Goal: Transaction & Acquisition: Download file/media

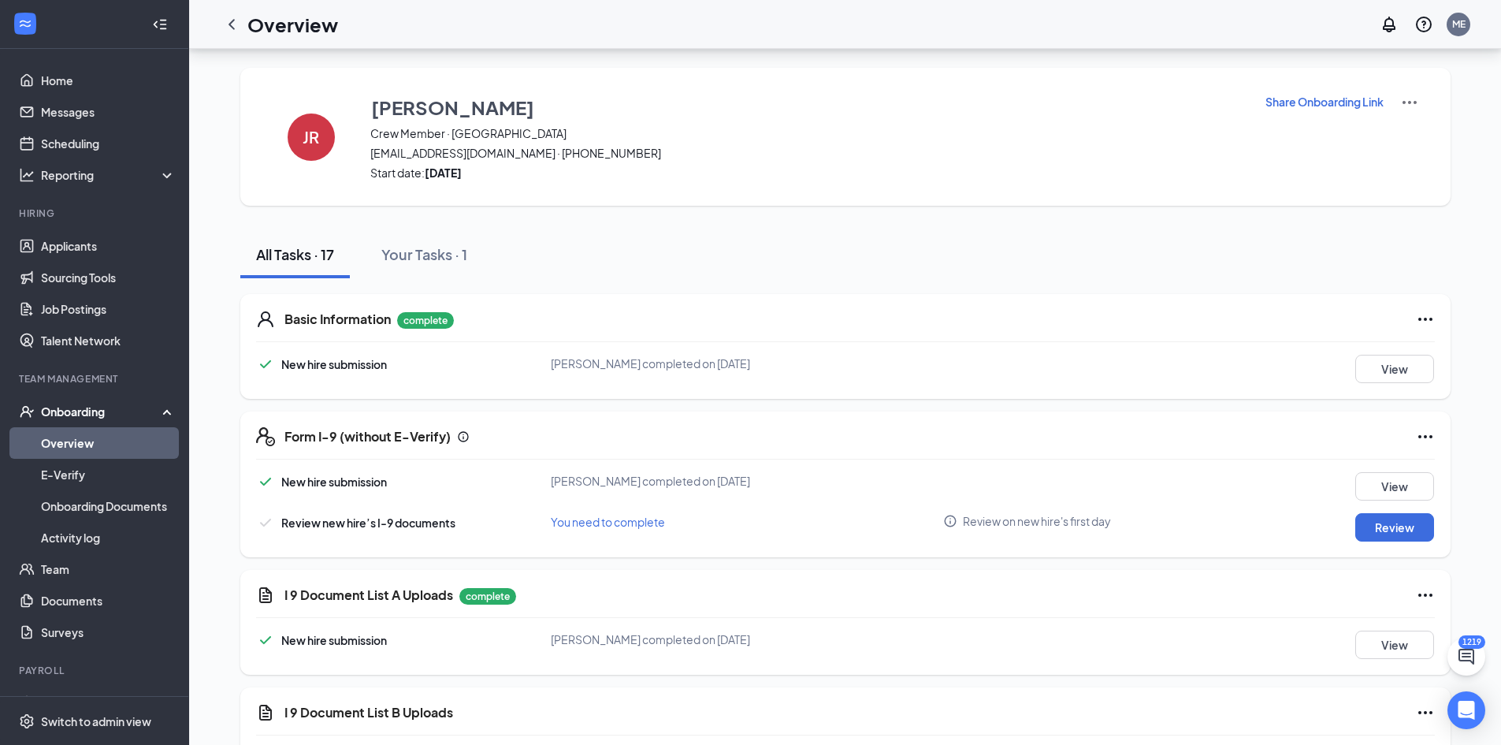
scroll to position [473, 0]
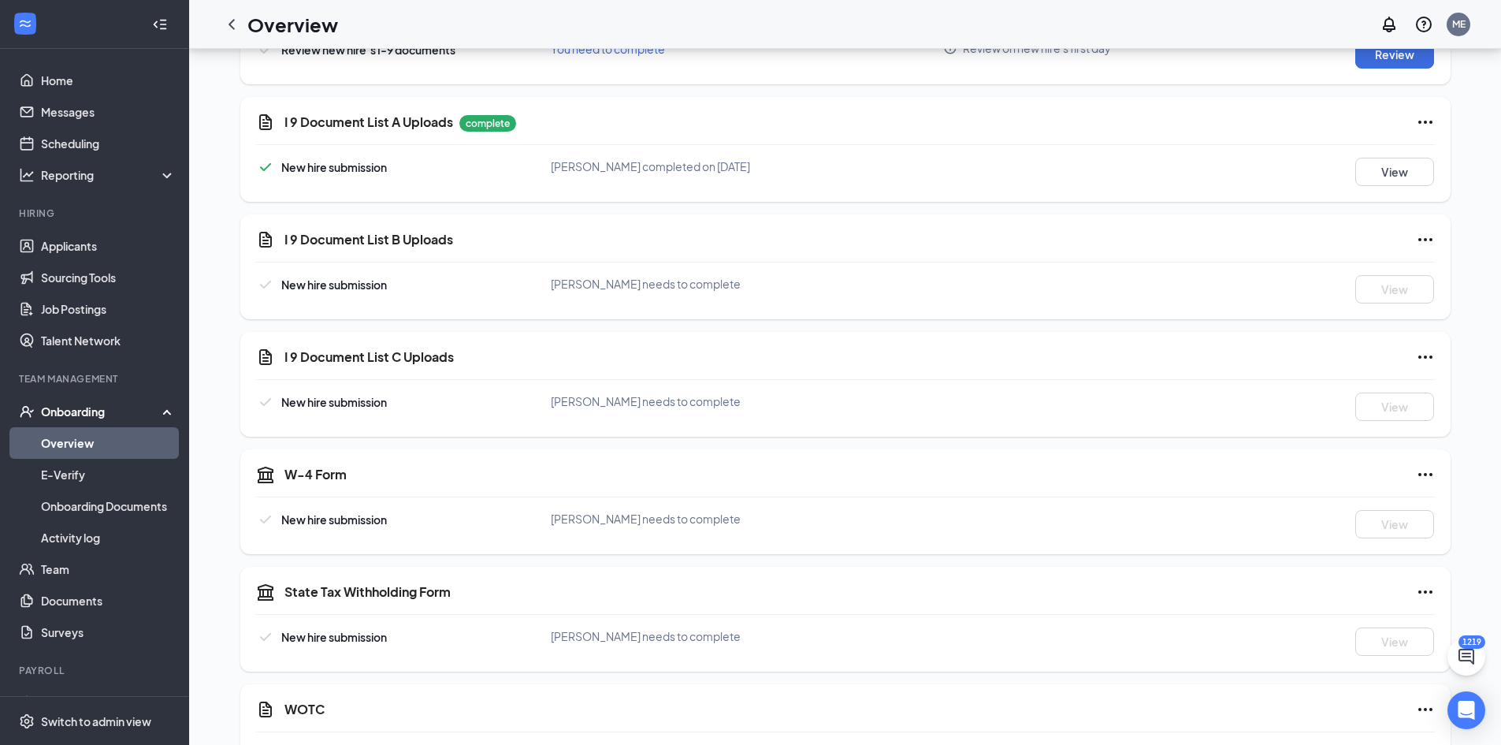
click at [125, 437] on link "Overview" at bounding box center [108, 443] width 135 height 32
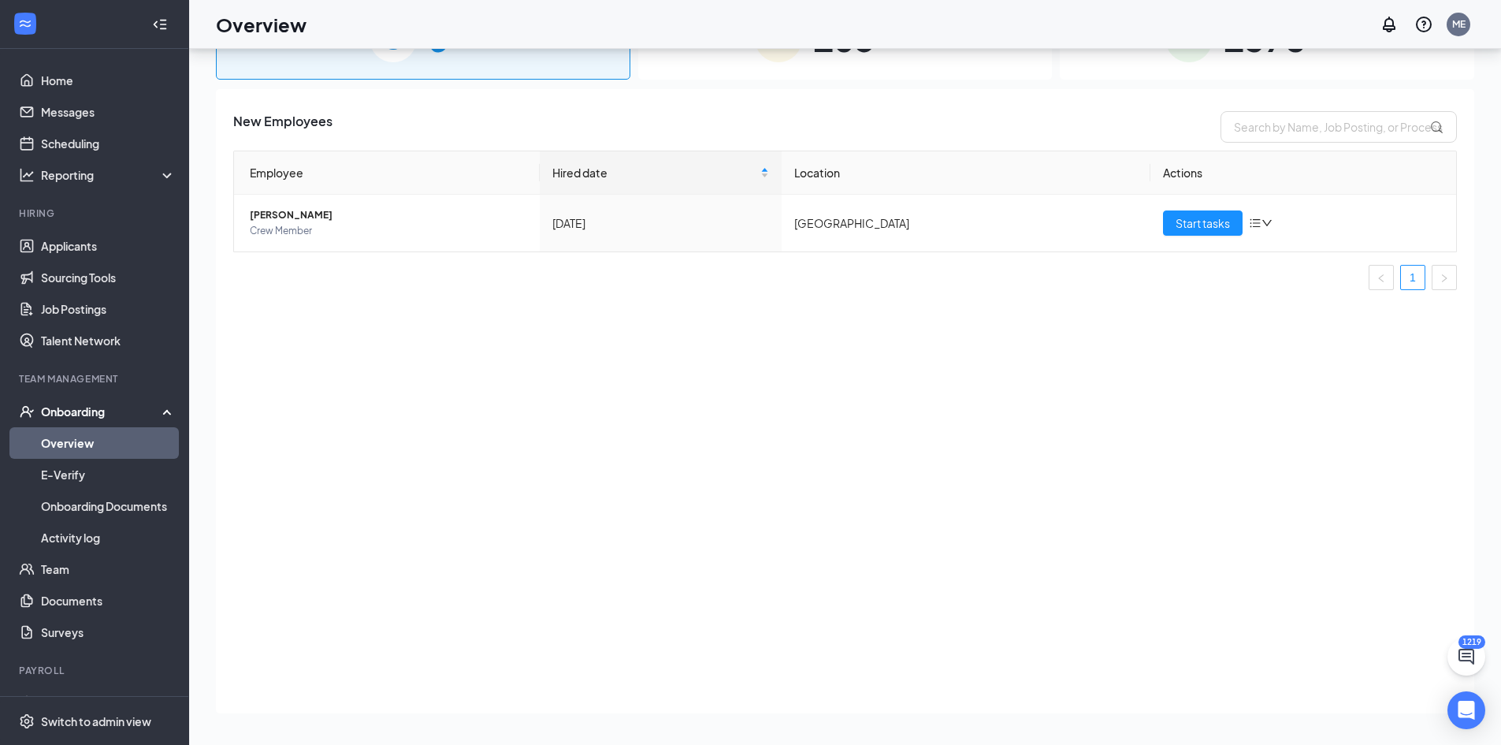
click at [1288, 60] on span "1378" at bounding box center [1265, 38] width 82 height 54
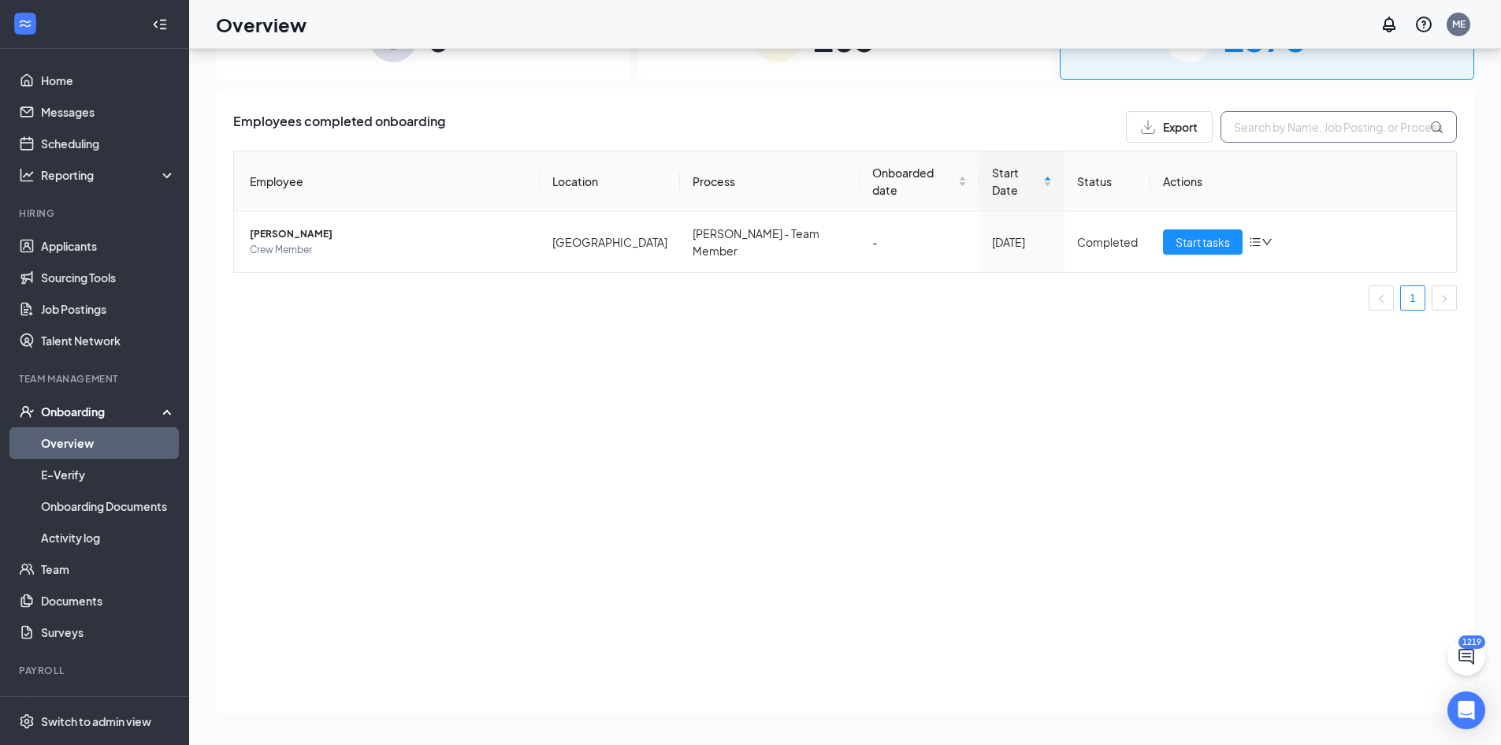
click at [1307, 126] on input "text" at bounding box center [1339, 127] width 236 height 32
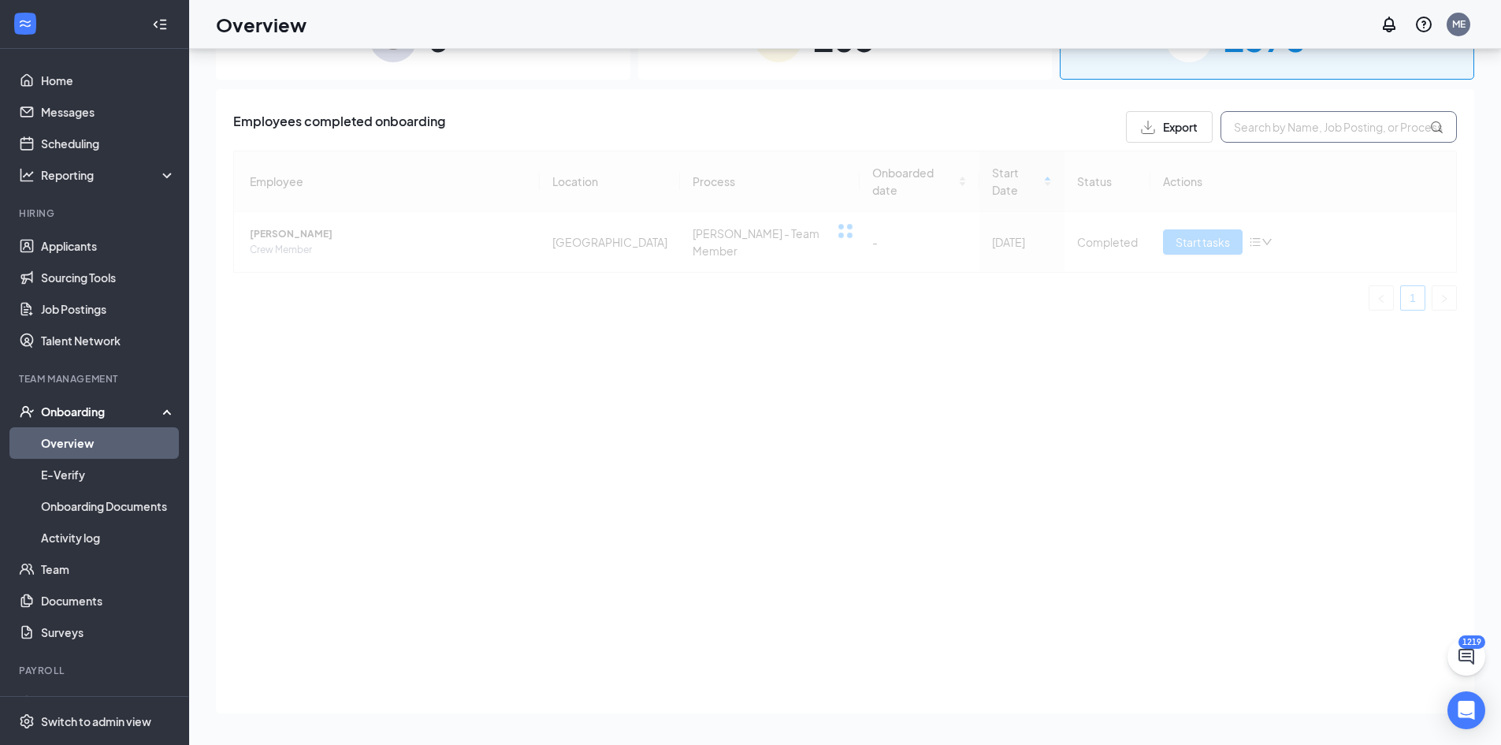
paste input "[PERSON_NAME]"
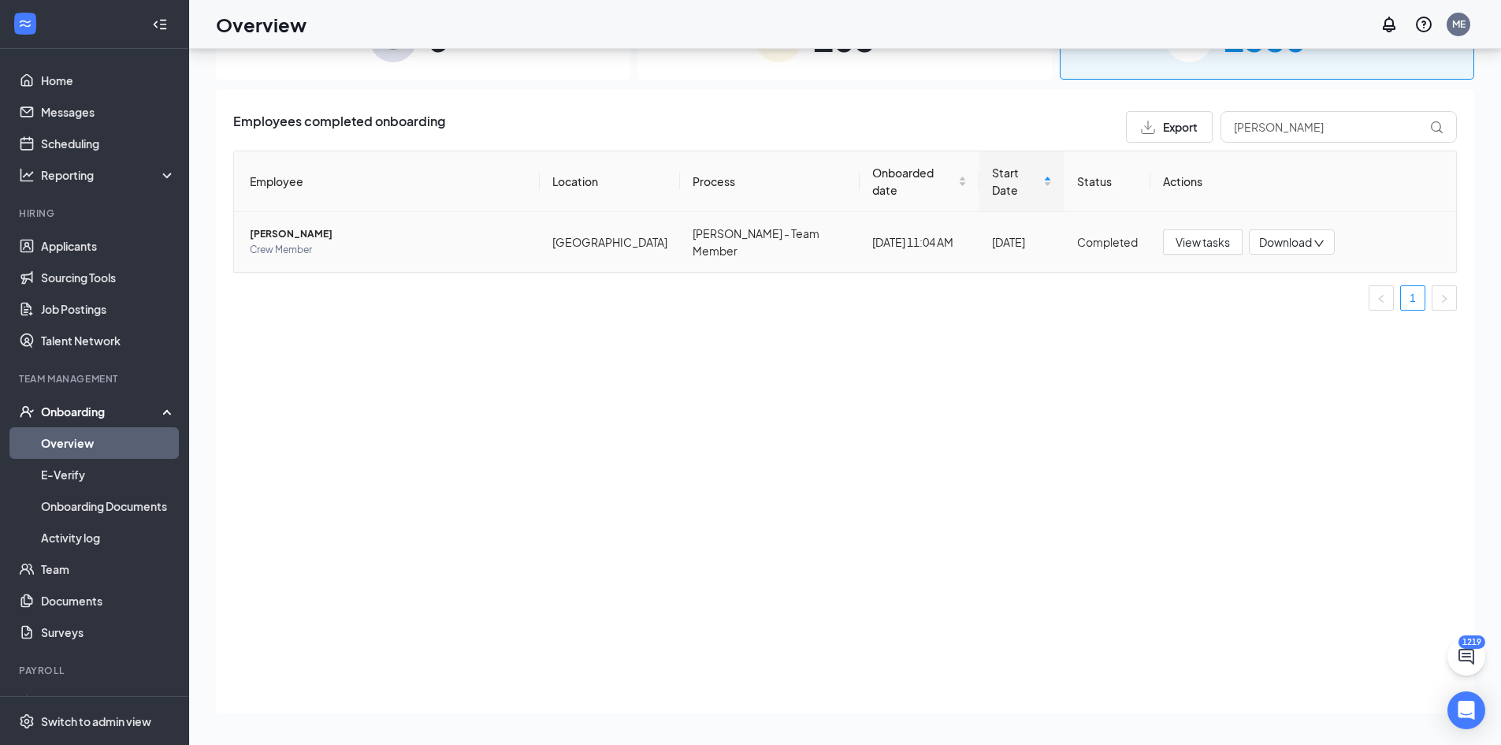
click at [1329, 229] on div "Download" at bounding box center [1292, 241] width 86 height 25
click at [1336, 292] on div "Download files" at bounding box center [1344, 297] width 170 height 19
drag, startPoint x: 1298, startPoint y: 125, endPoint x: 1164, endPoint y: 113, distance: 134.5
click at [1164, 113] on div "Export [PERSON_NAME]" at bounding box center [1291, 127] width 331 height 32
paste input "[PERSON_NAME]"
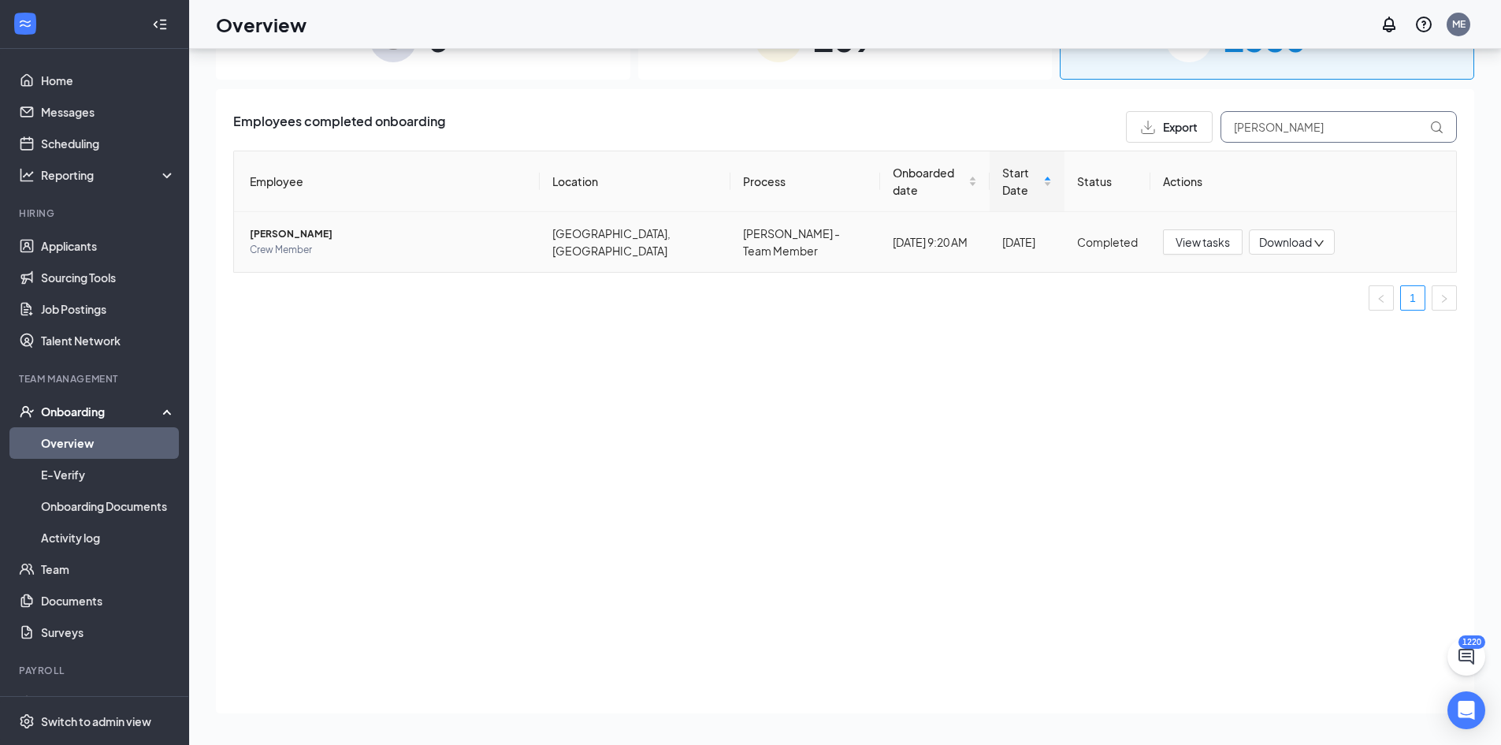
type input "[PERSON_NAME]"
click at [1302, 234] on span "Download" at bounding box center [1285, 242] width 53 height 17
click at [1306, 291] on div "Download files" at bounding box center [1335, 297] width 170 height 19
click at [82, 567] on link "Team" at bounding box center [108, 569] width 135 height 32
